Goal: Task Accomplishment & Management: Use online tool/utility

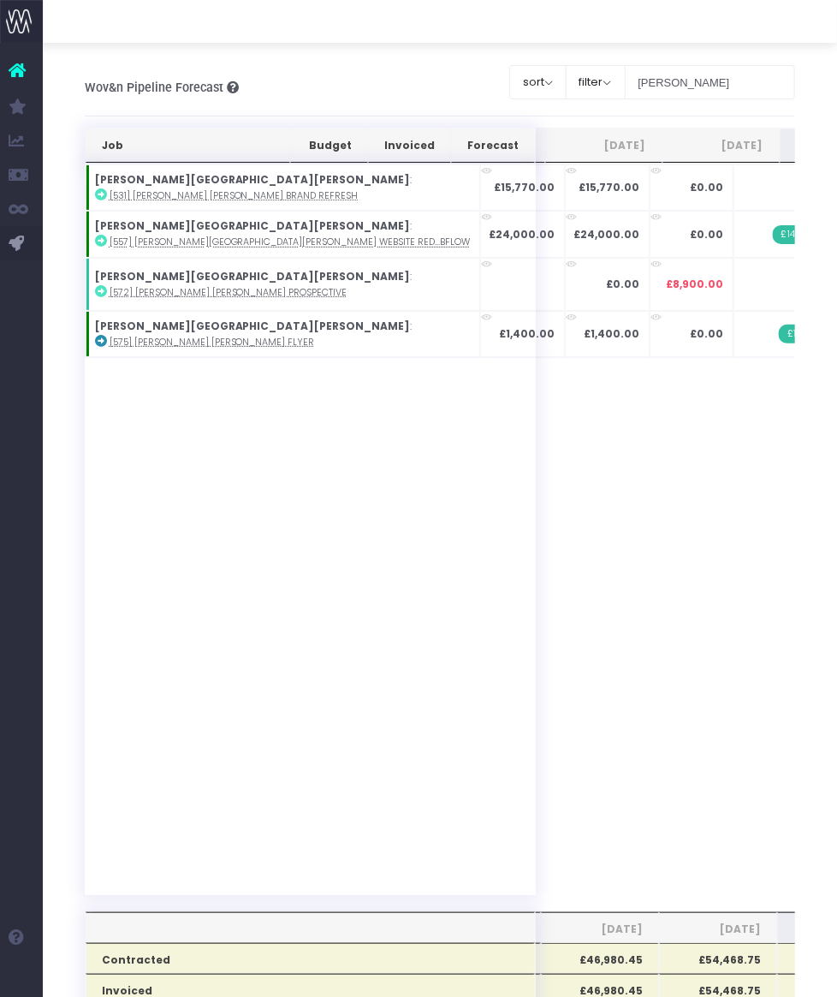
type input "[PERSON_NAME]"
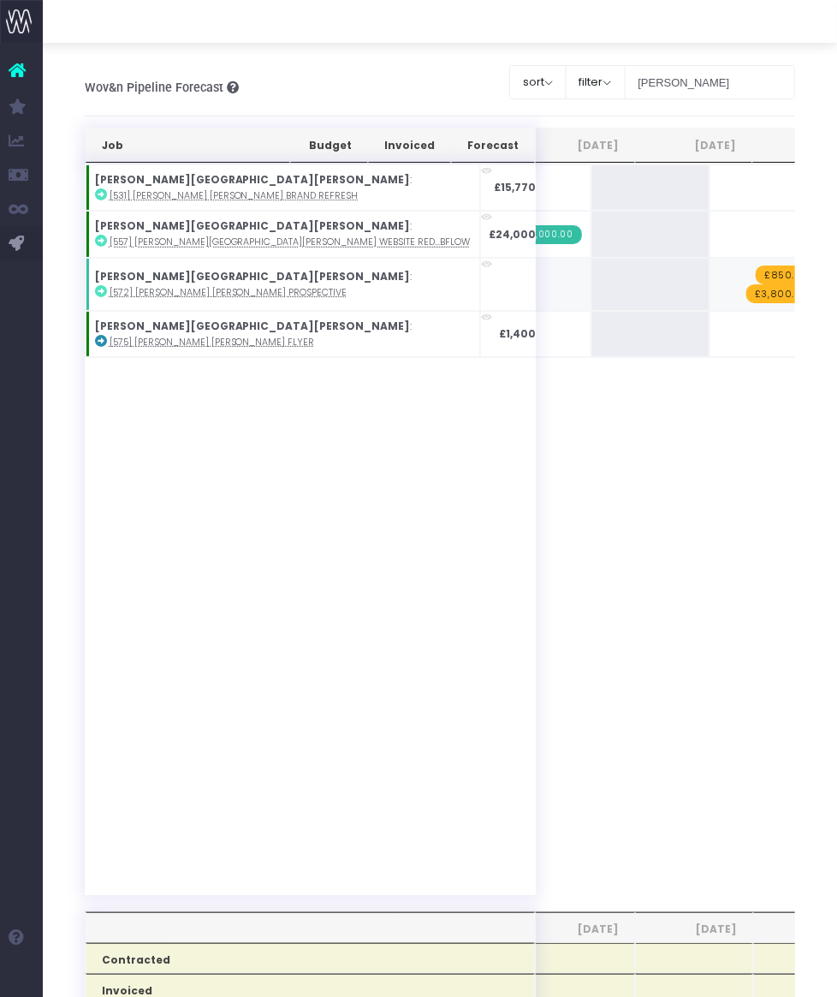
type input "800"
click at [680, 468] on div "Job Budget Invoiced Forecast [DATE] Sep [DATE] Nov [DATE] Jan [DATE] Mar [DATE]…" at bounding box center [441, 982] width 712 height 1709
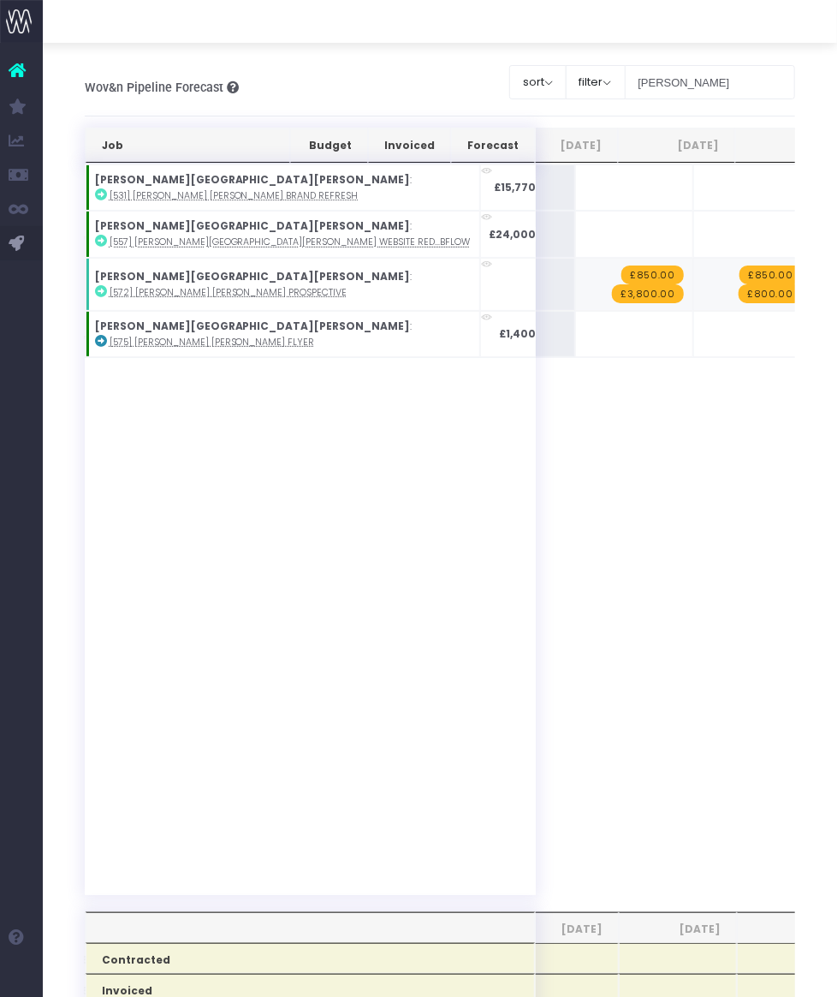
click at [813, 284] on span "+" at bounding box center [842, 284] width 58 height 51
type input "400"
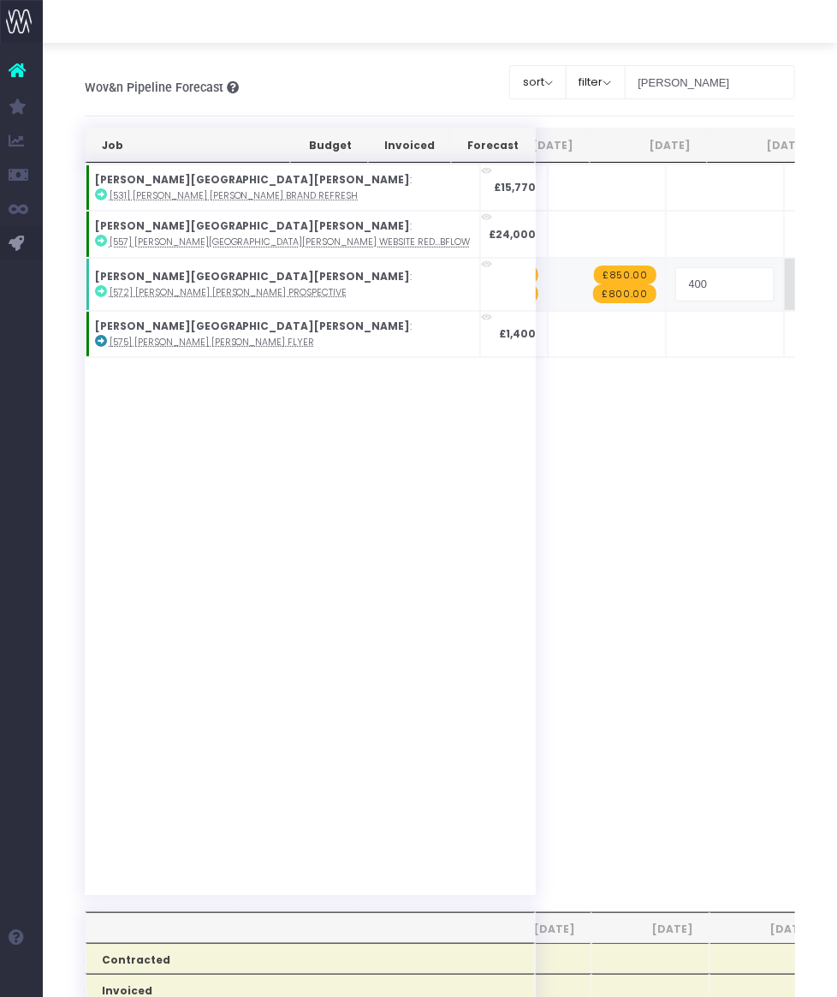
click at [614, 283] on div "Job Budget Invoiced Forecast [DATE] Sep [DATE] Nov [DATE] Jan [DATE] Mar [DATE]…" at bounding box center [441, 982] width 712 height 1709
click at [0, 0] on span "+" at bounding box center [0, 0] width 0 height 0
type input "400"
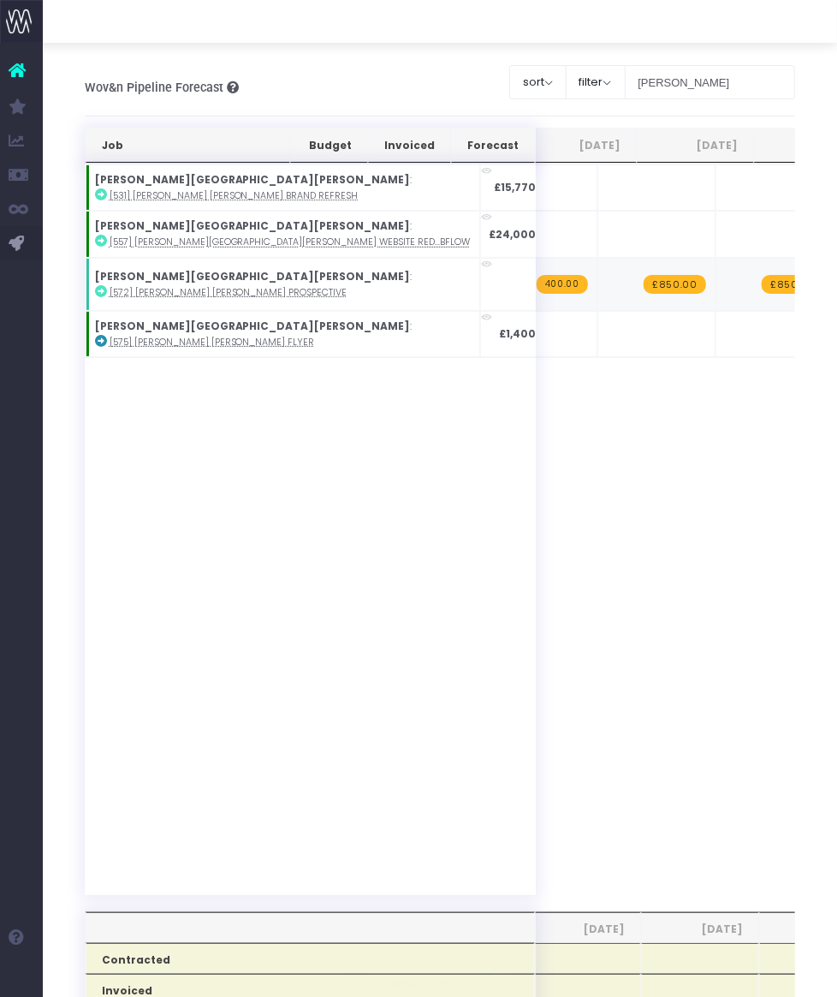
click at [664, 281] on div "Job Budget Invoiced Forecast [DATE] Sep [DATE] Nov [DATE] Jan [DATE] Mar [DATE]…" at bounding box center [441, 982] width 712 height 1709
click at [0, 0] on span "+" at bounding box center [0, 0] width 0 height 0
type input "400"
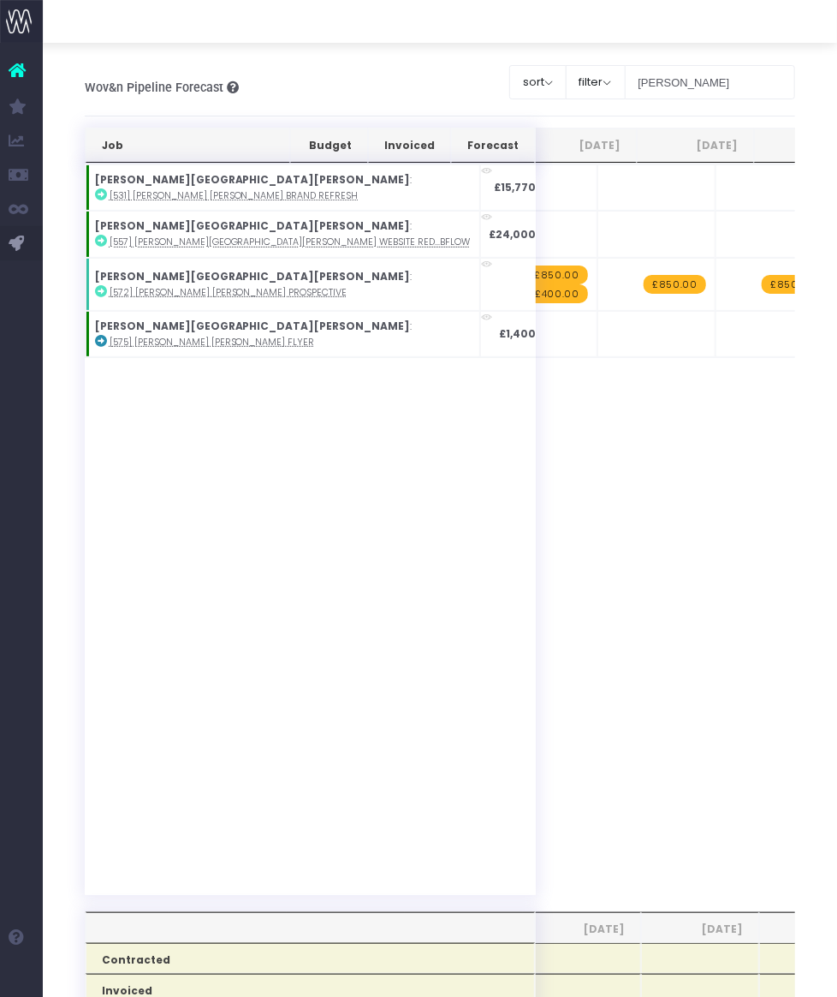
click at [692, 459] on div "Job Budget Invoiced Forecast [DATE] Sep [DATE] Nov [DATE] Jan [DATE] Mar [DATE]…" at bounding box center [441, 982] width 712 height 1709
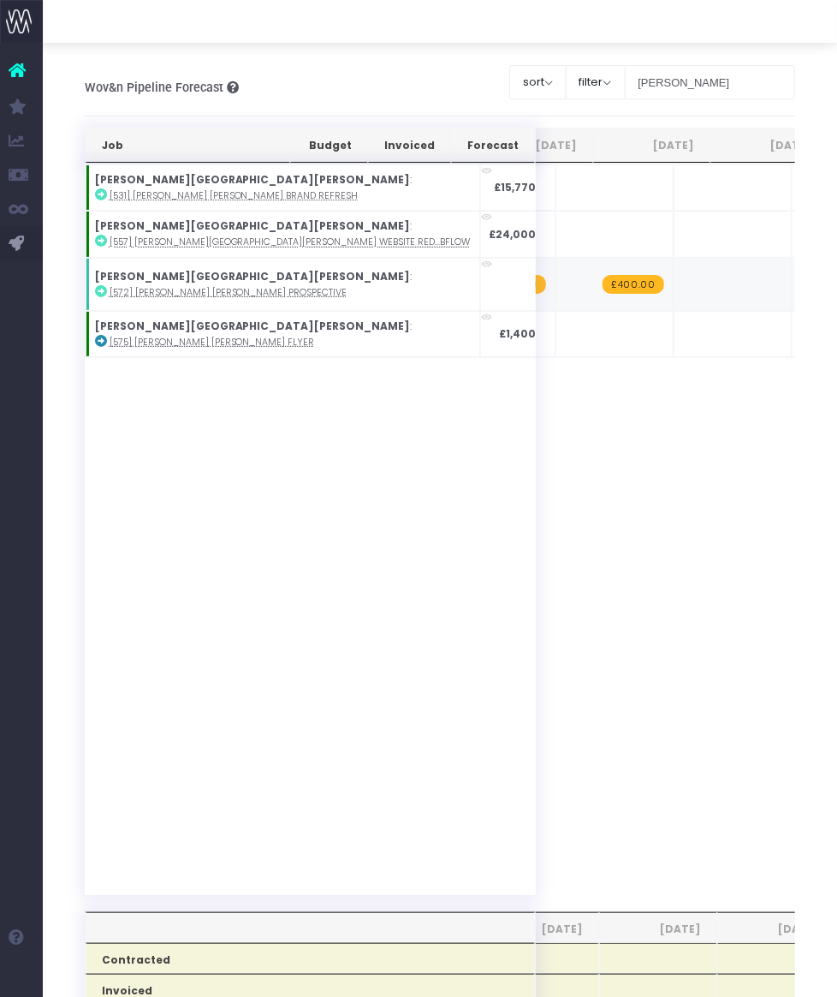
type input "400"
click at [741, 438] on div "Job Budget Invoiced Forecast [DATE] Sep [DATE] Nov [DATE] Jan [DATE] Mar [DATE]…" at bounding box center [441, 982] width 712 height 1709
click at [668, 88] on input "[PERSON_NAME]" at bounding box center [710, 82] width 171 height 34
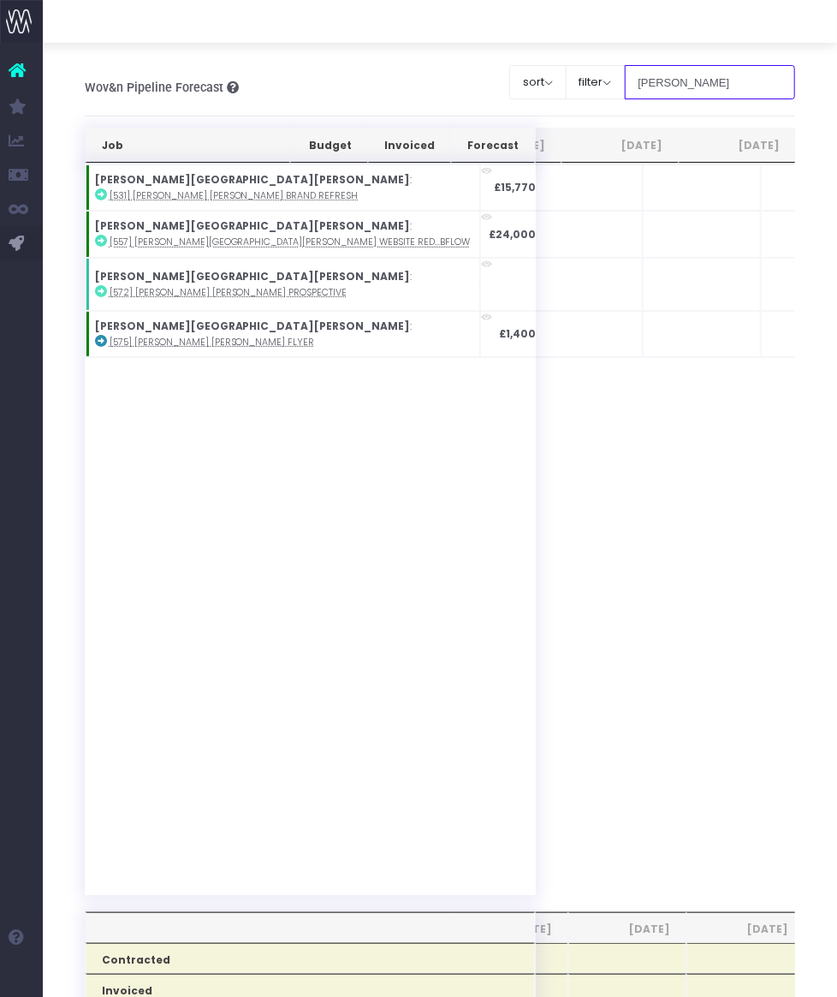
click at [668, 88] on input "[PERSON_NAME]" at bounding box center [710, 82] width 171 height 34
type input "carrier"
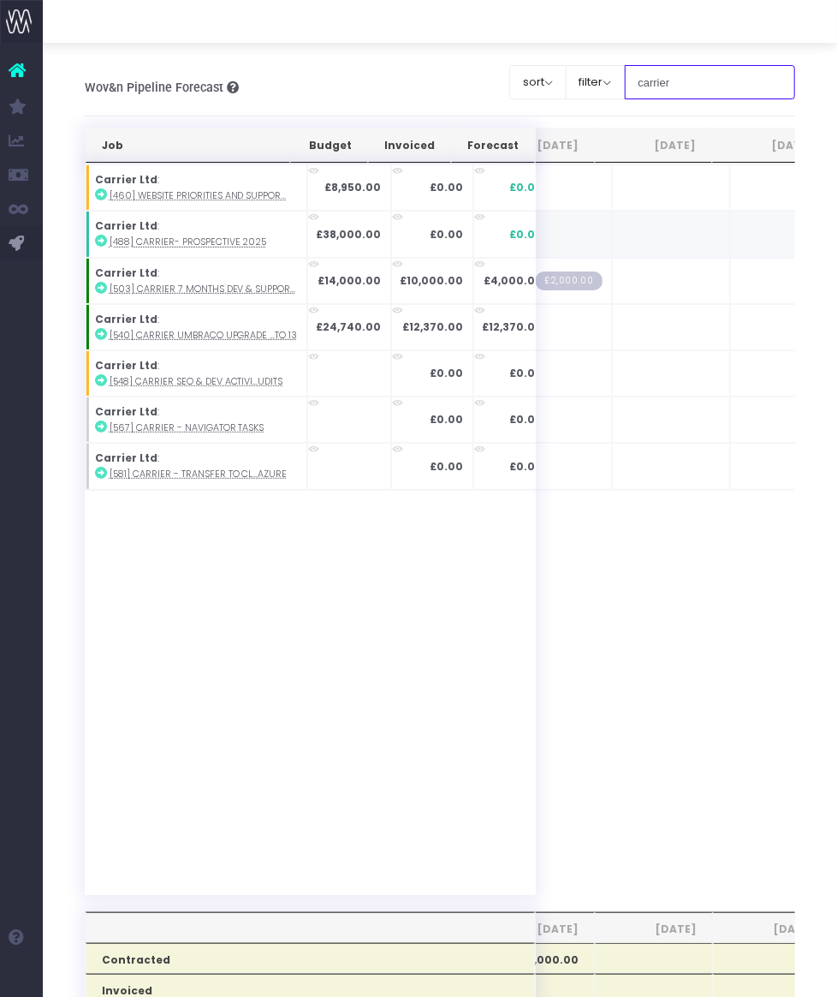
scroll to position [0, 372]
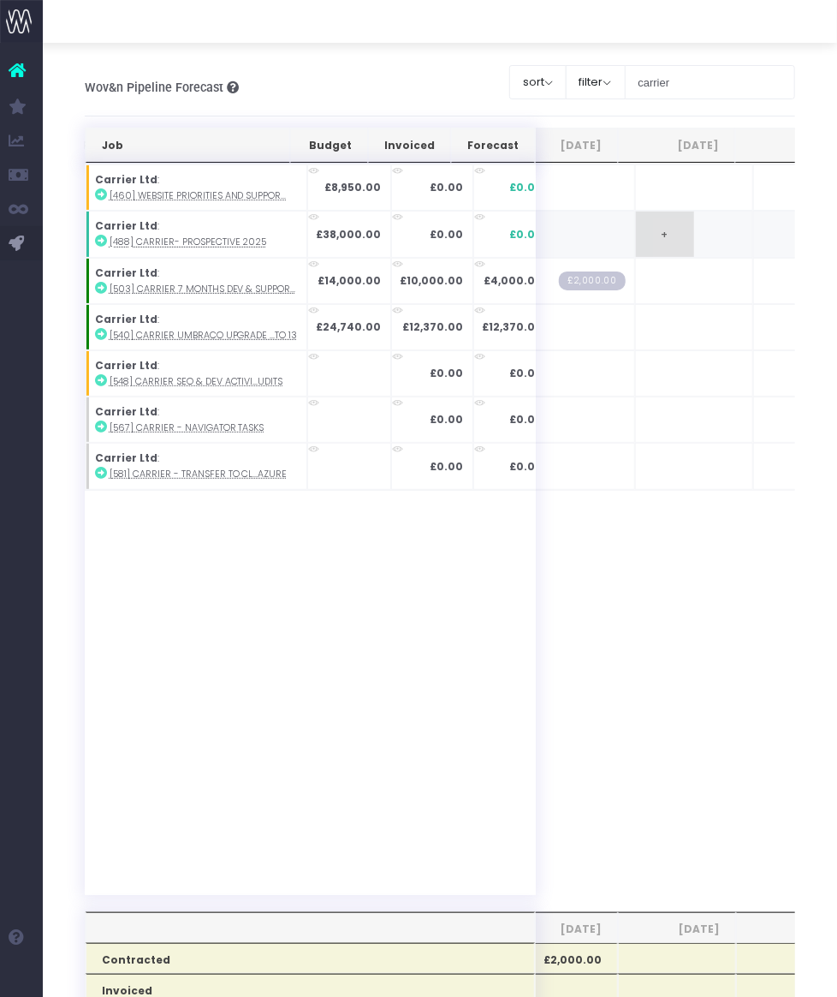
click at [636, 237] on span "+" at bounding box center [665, 234] width 58 height 45
type input "2000"
click at [672, 239] on div "Job Budget Invoiced Forecast [DATE] Sep [DATE] Nov [DATE] Jan [DATE] Mar [DATE]…" at bounding box center [441, 982] width 712 height 1709
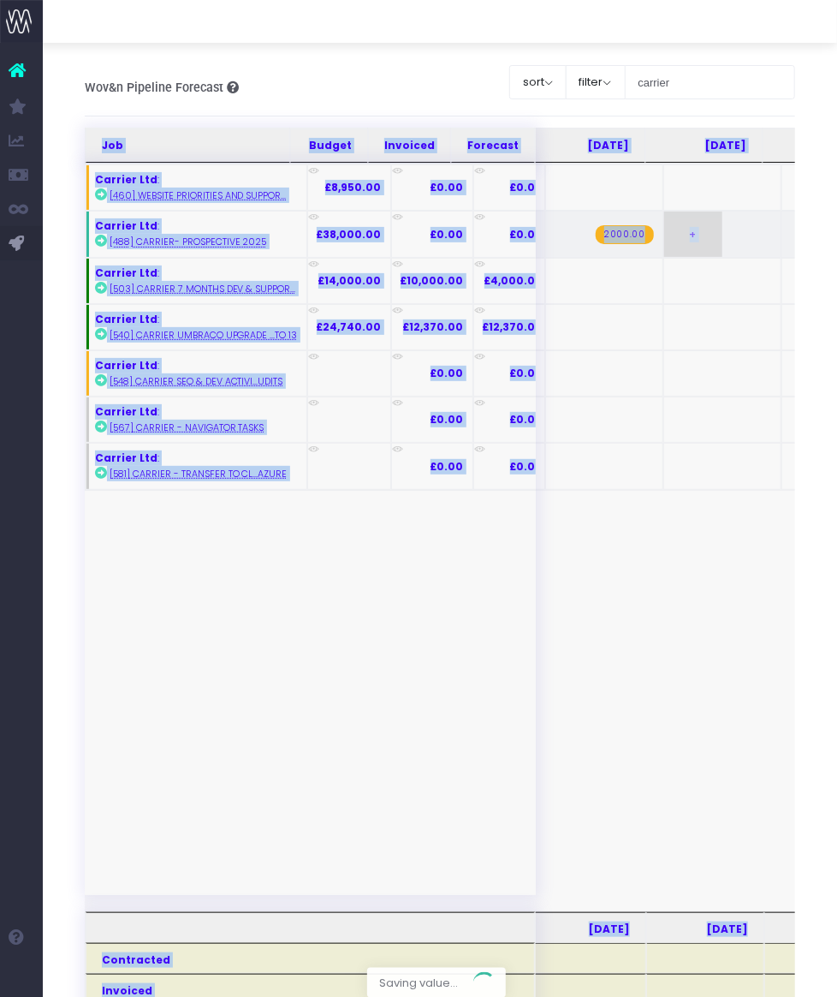
click at [672, 239] on div at bounding box center [441, 982] width 712 height 1709
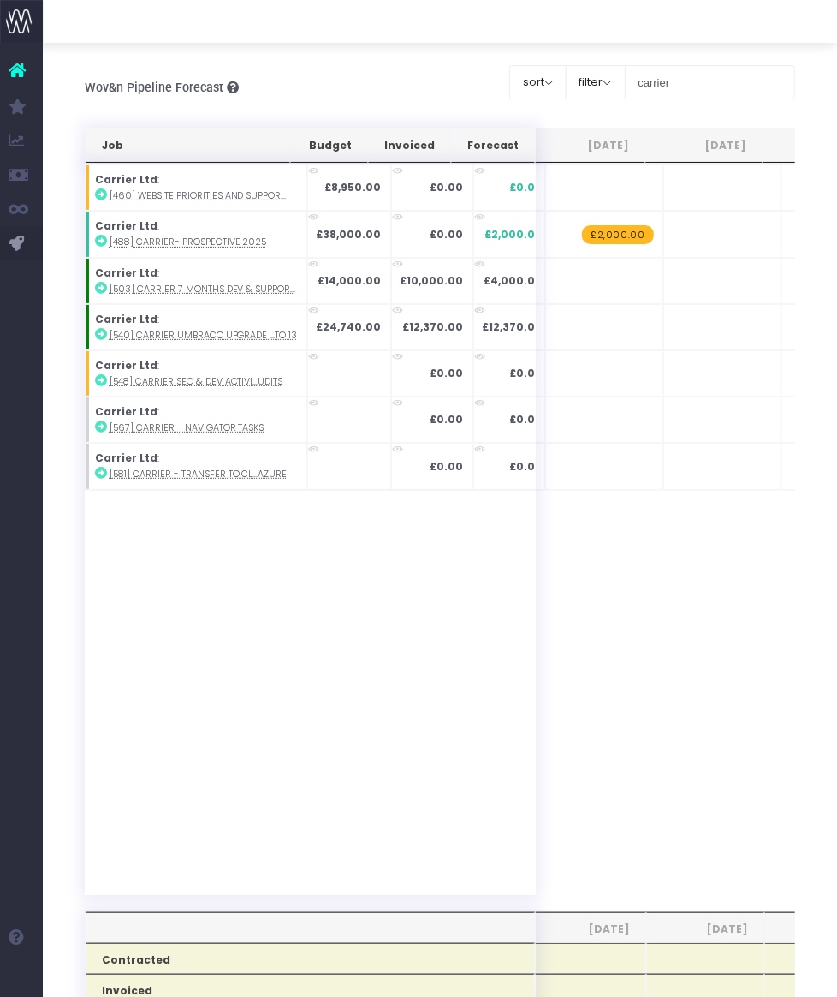
click at [0, 0] on span "+" at bounding box center [0, 0] width 0 height 0
type input "2000"
click at [618, 237] on div "Job Budget Invoiced Forecast [DATE] Sep [DATE] Nov [DATE] Jan [DATE] Mar [DATE]…" at bounding box center [441, 982] width 712 height 1709
click at [0, 0] on span "+" at bounding box center [0, 0] width 0 height 0
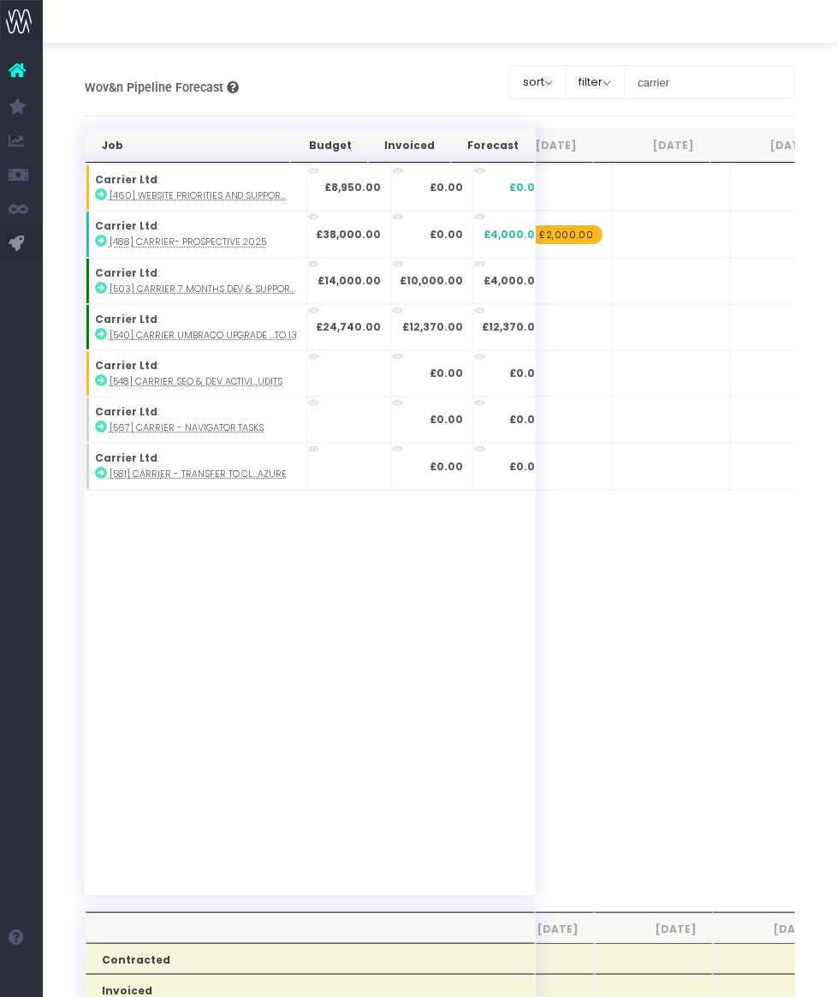
click at [0, 0] on span "+" at bounding box center [0, 0] width 0 height 0
type input "2000"
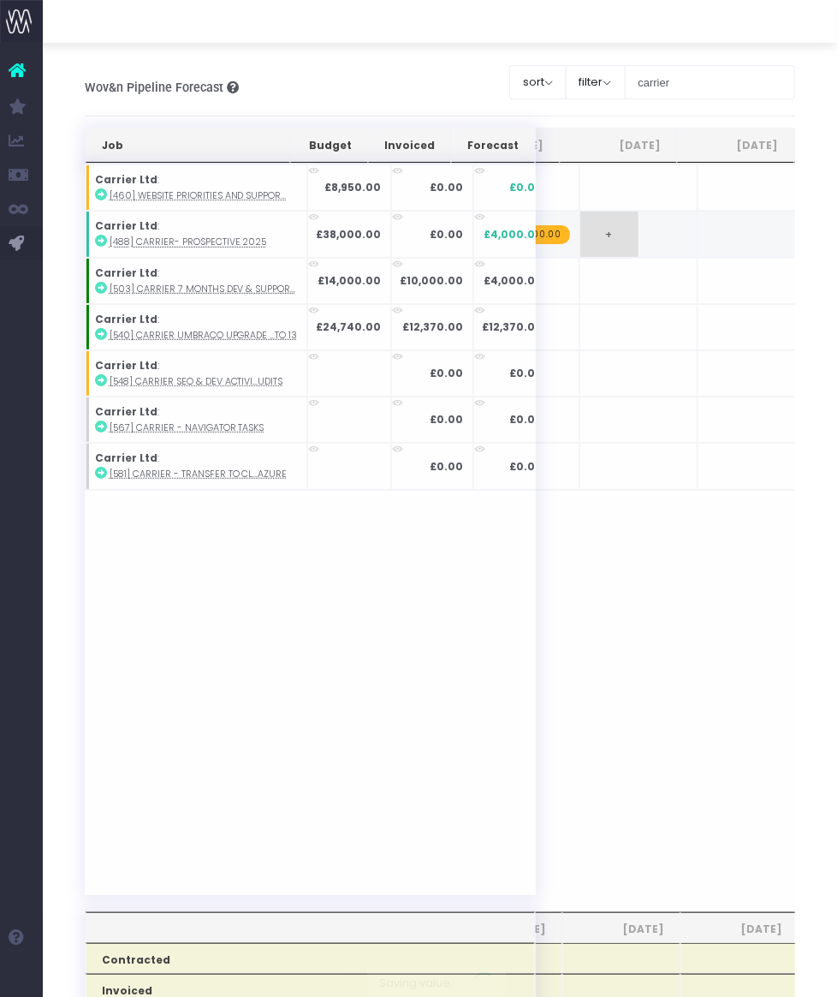
click at [595, 237] on div "Job Budget Invoiced Forecast [DATE] Sep [DATE] Nov [DATE] Jan [DATE] Mar [DATE]…" at bounding box center [441, 982] width 712 height 1709
click at [0, 0] on span "+" at bounding box center [0, 0] width 0 height 0
type input "2000"
click at [709, 237] on div "Job Budget Invoiced Forecast [DATE] Sep [DATE] Nov [DATE] Jan [DATE] Mar [DATE]…" at bounding box center [441, 982] width 712 height 1709
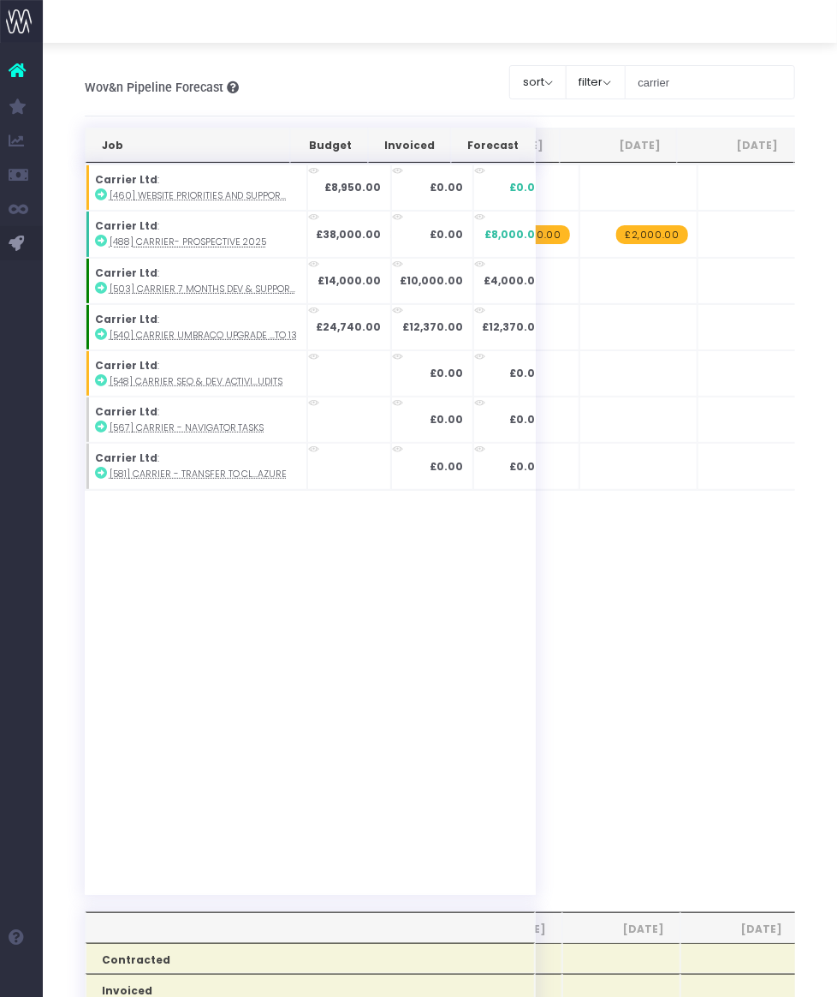
click at [0, 0] on span "+" at bounding box center [0, 0] width 0 height 0
type input "2000"
click at [681, 237] on div "Job Budget Invoiced Forecast [DATE] Sep [DATE] Nov [DATE] Jan [DATE] Mar [DATE]…" at bounding box center [441, 982] width 712 height 1709
click at [0, 0] on span "+" at bounding box center [0, 0] width 0 height 0
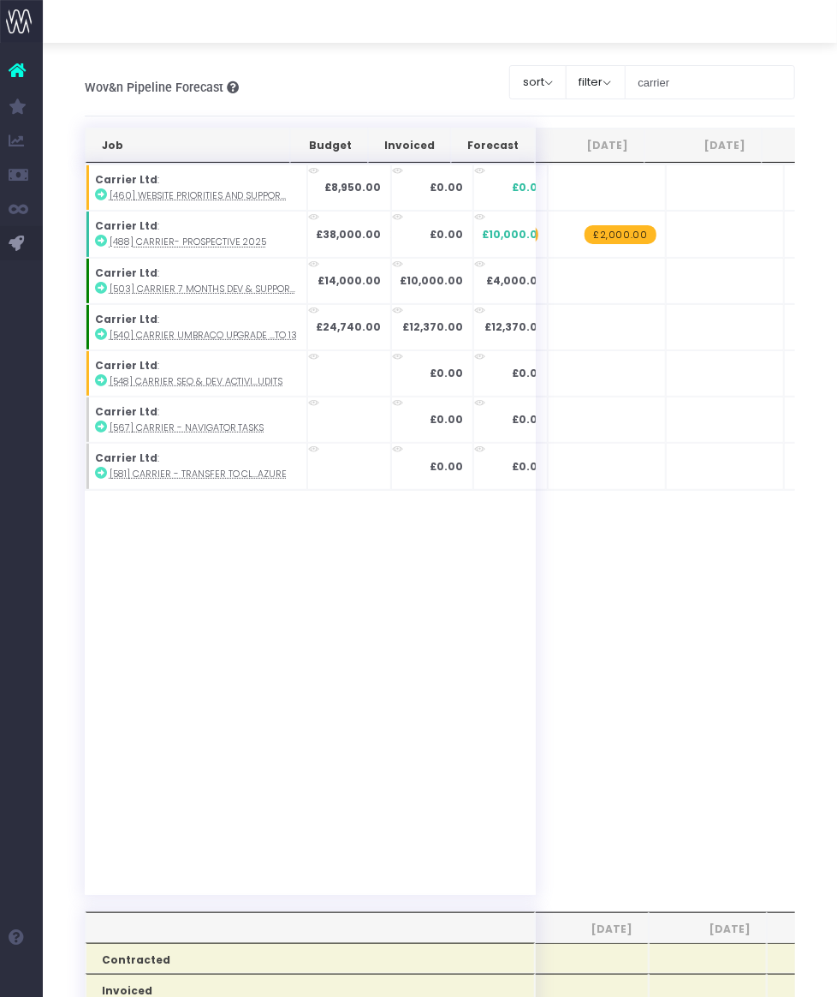
click at [0, 0] on span "+" at bounding box center [0, 0] width 0 height 0
type input "2000"
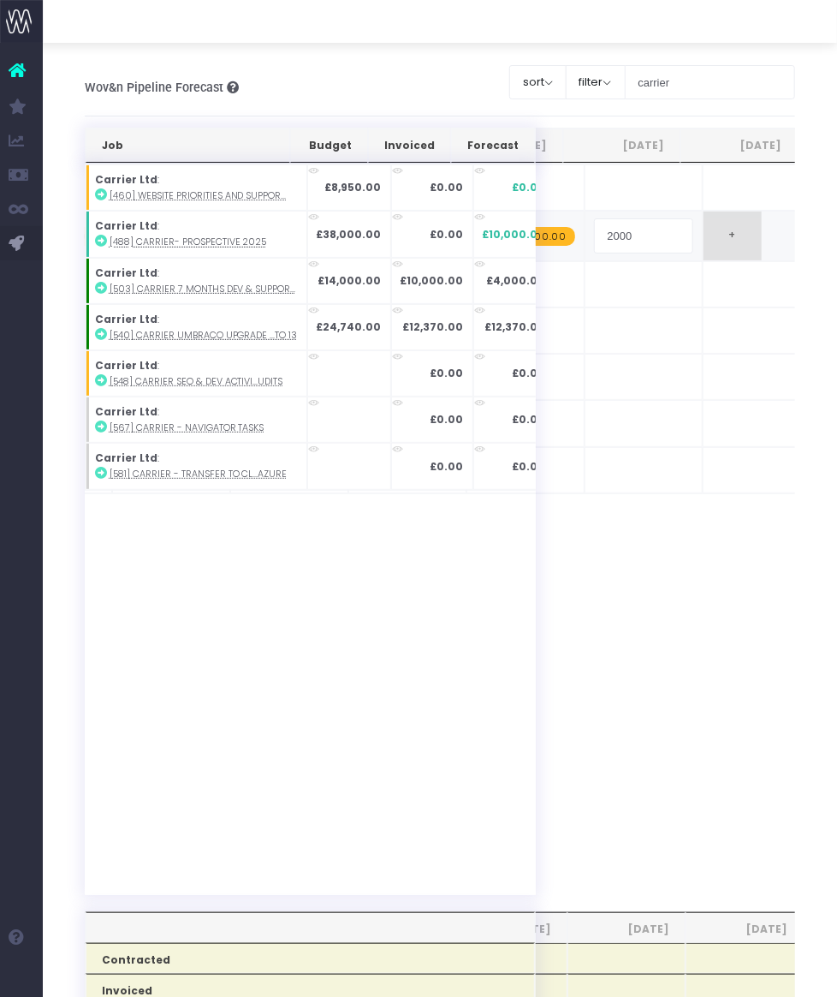
click at [705, 235] on div "Job Budget Invoiced Forecast [DATE] Sep [DATE] Nov [DATE] Jan [DATE] Mar [DATE]…" at bounding box center [441, 982] width 712 height 1709
click at [0, 0] on span "+" at bounding box center [0, 0] width 0 height 0
type input "2000"
click at [679, 234] on div "Job Budget Invoiced Forecast [DATE] Sep [DATE] Nov [DATE] Jan [DATE] Mar [DATE]…" at bounding box center [441, 982] width 712 height 1709
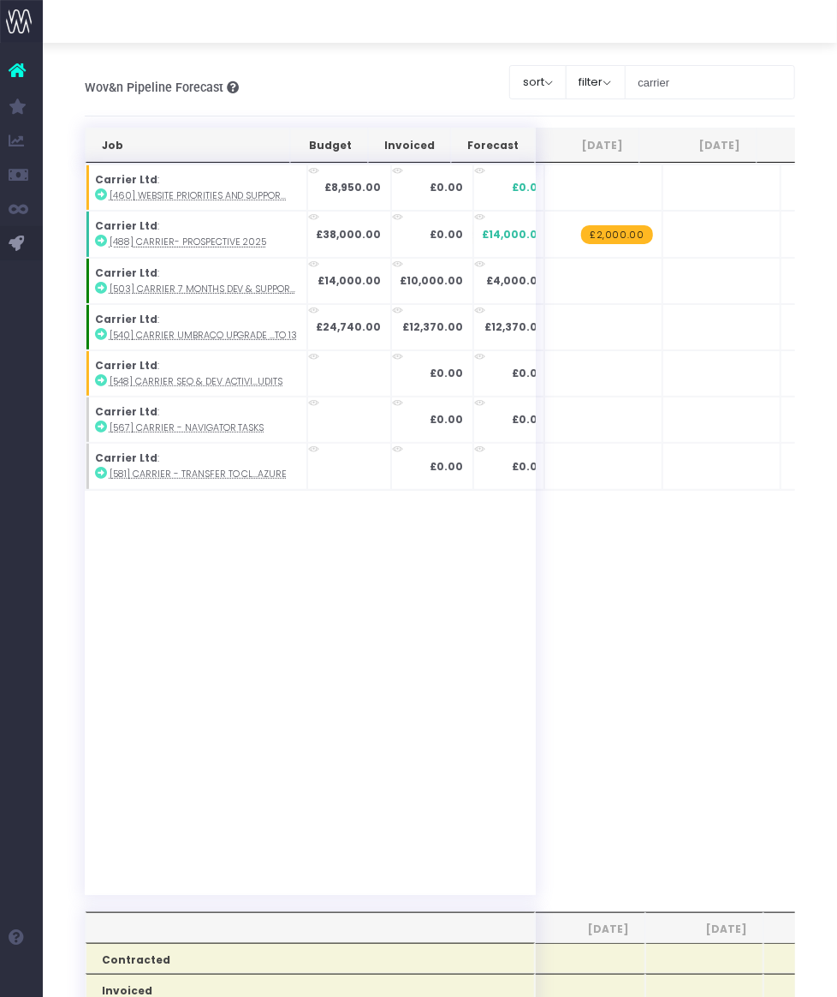
click at [0, 0] on span "+" at bounding box center [0, 0] width 0 height 0
type input "2000"
click at [694, 232] on div "Job Budget Invoiced Forecast [DATE] Sep [DATE] Nov [DATE] Jan [DATE] Mar [DATE]…" at bounding box center [441, 982] width 712 height 1709
click at [0, 0] on span "+" at bounding box center [0, 0] width 0 height 0
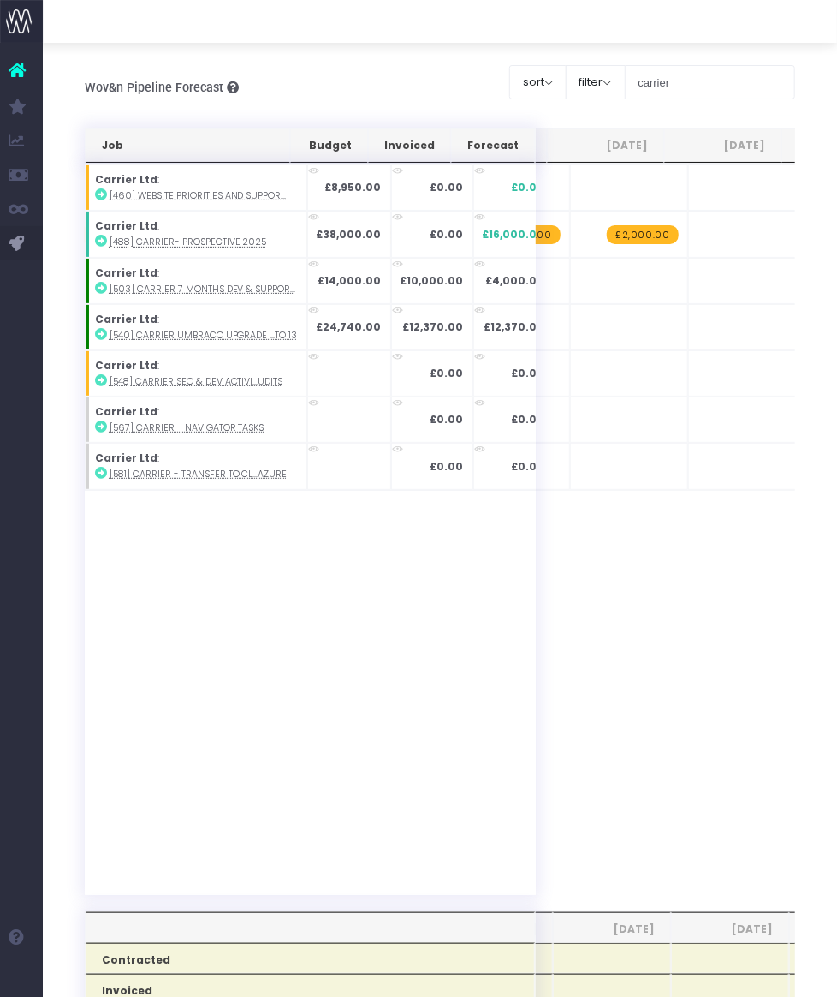
click at [0, 0] on span "+" at bounding box center [0, 0] width 0 height 0
type input "2000"
click at [712, 231] on div "Job Budget Invoiced Forecast [DATE] Sep [DATE] Nov [DATE] Jan [DATE] Mar [DATE]…" at bounding box center [441, 982] width 712 height 1709
click at [0, 0] on span "+" at bounding box center [0, 0] width 0 height 0
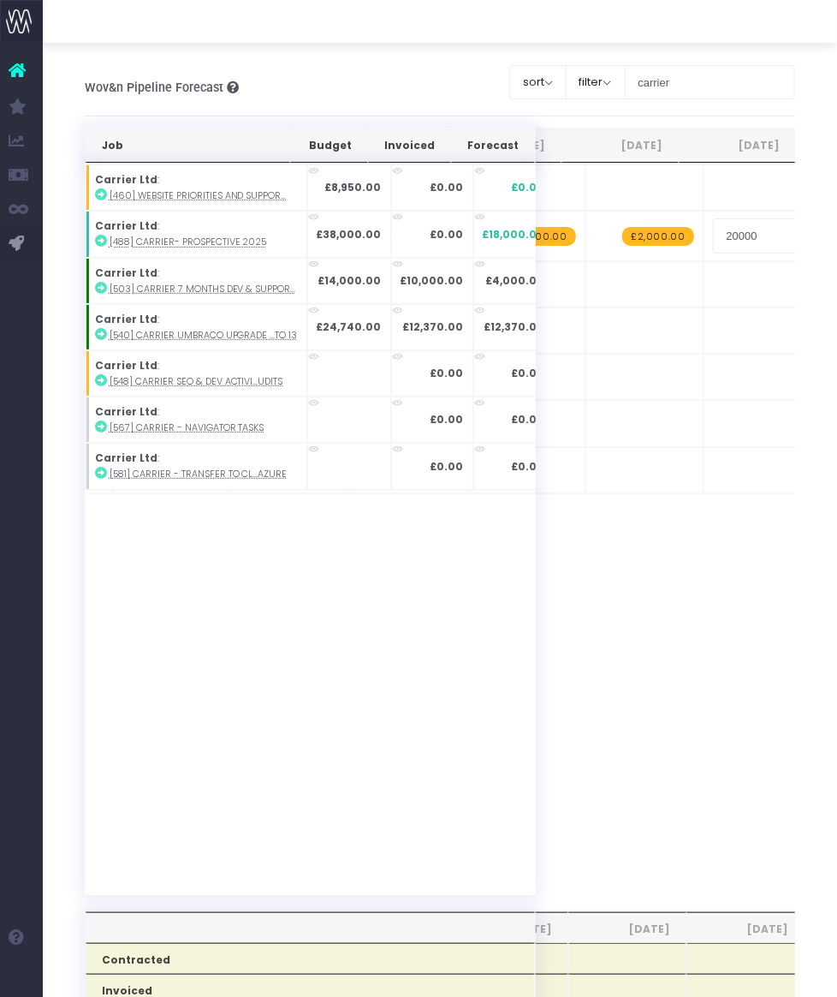
type input "2000"
click at [668, 568] on div "Job Budget Invoiced Forecast [DATE] Sep [DATE] Nov [DATE] Jan [DATE] Mar [DATE]…" at bounding box center [441, 982] width 712 height 1709
